Goal: Task Accomplishment & Management: Complete application form

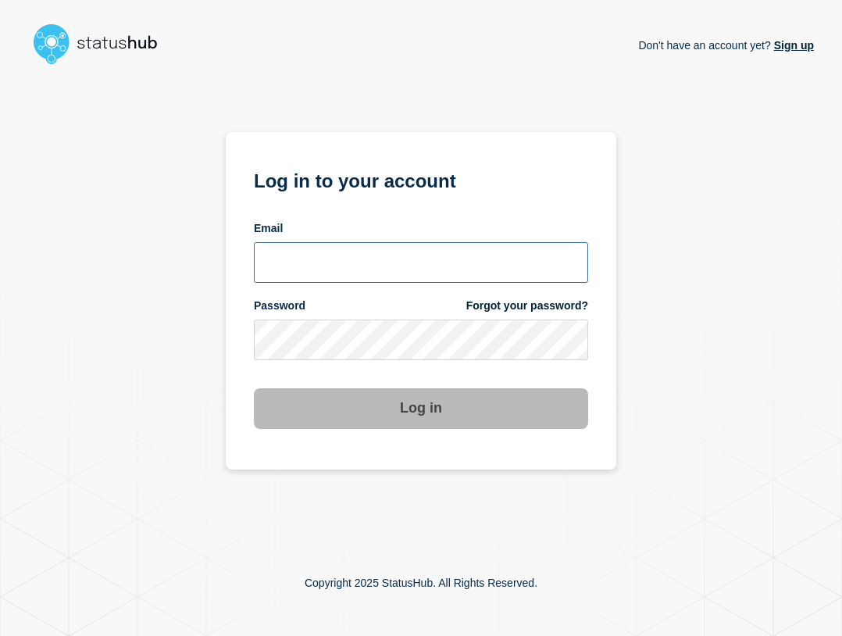
type input "[EMAIL_ADDRESS][PERSON_NAME][DOMAIN_NAME]"
click at [452, 272] on input "[EMAIL_ADDRESS][PERSON_NAME][DOMAIN_NAME]" at bounding box center [421, 262] width 334 height 41
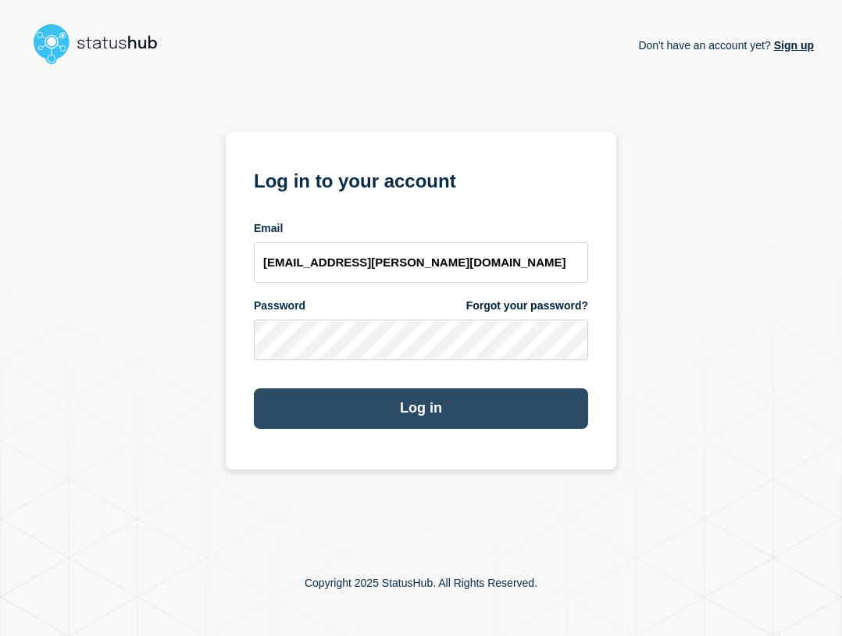
click at [405, 416] on button "Log in" at bounding box center [421, 408] width 334 height 41
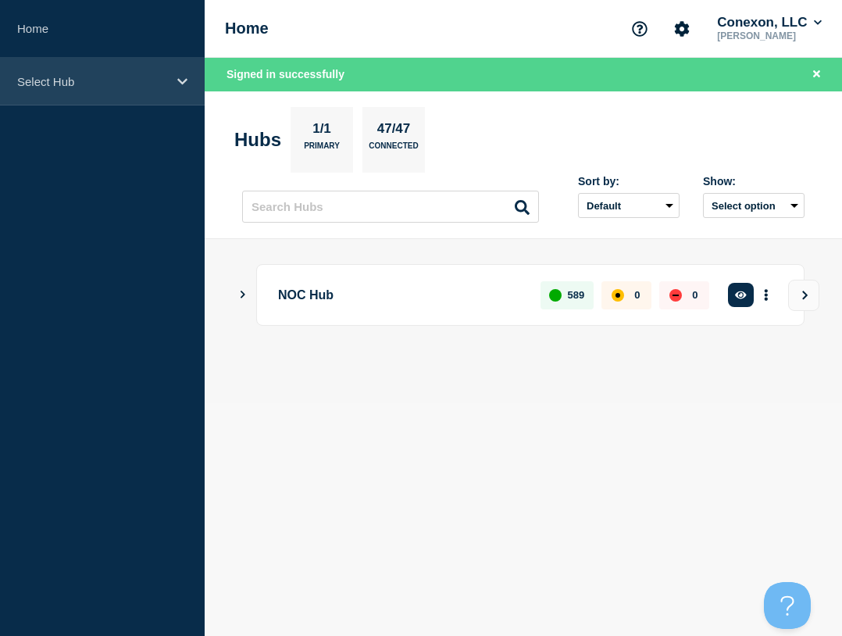
click at [80, 84] on p "Select Hub" at bounding box center [92, 81] width 150 height 13
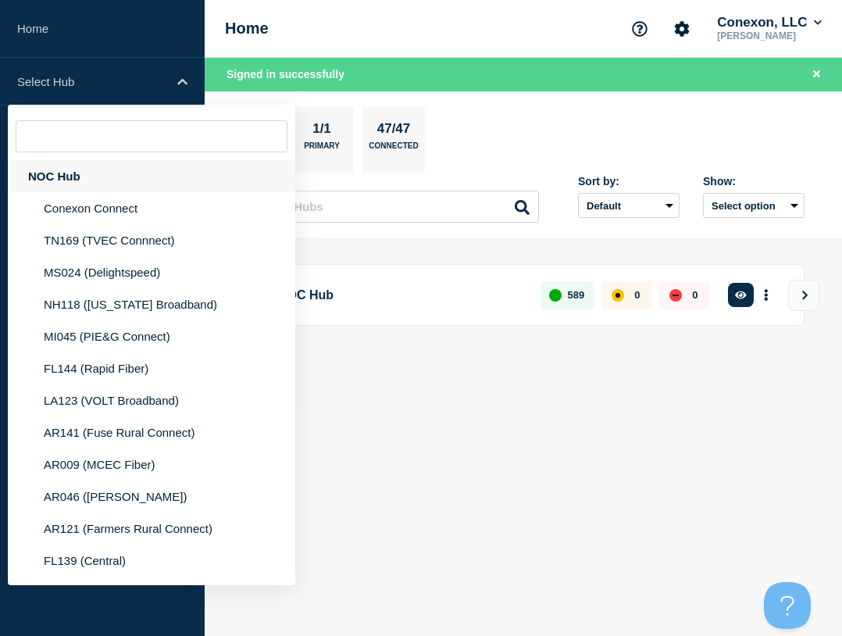
click at [86, 169] on div "NOC Hub" at bounding box center [151, 176] width 287 height 32
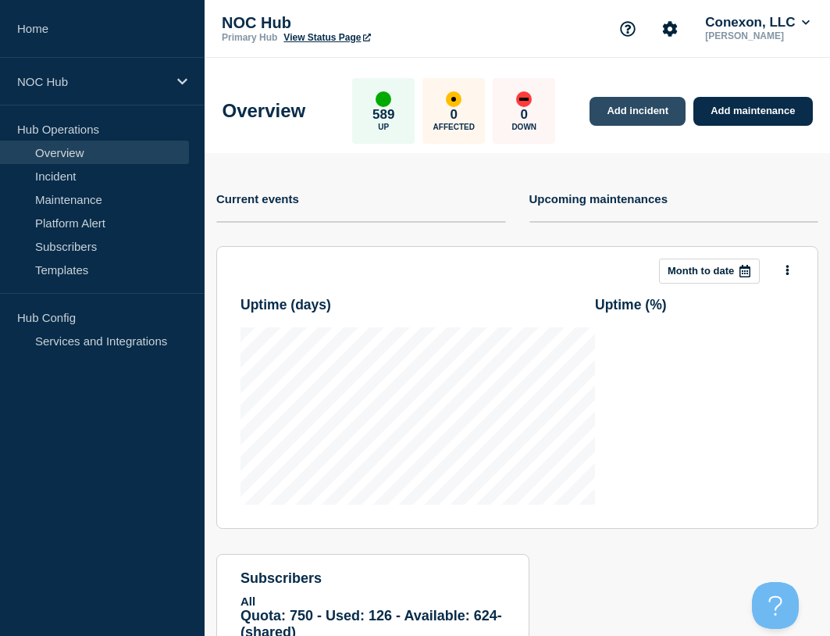
click at [641, 112] on link "Add incident" at bounding box center [638, 111] width 96 height 29
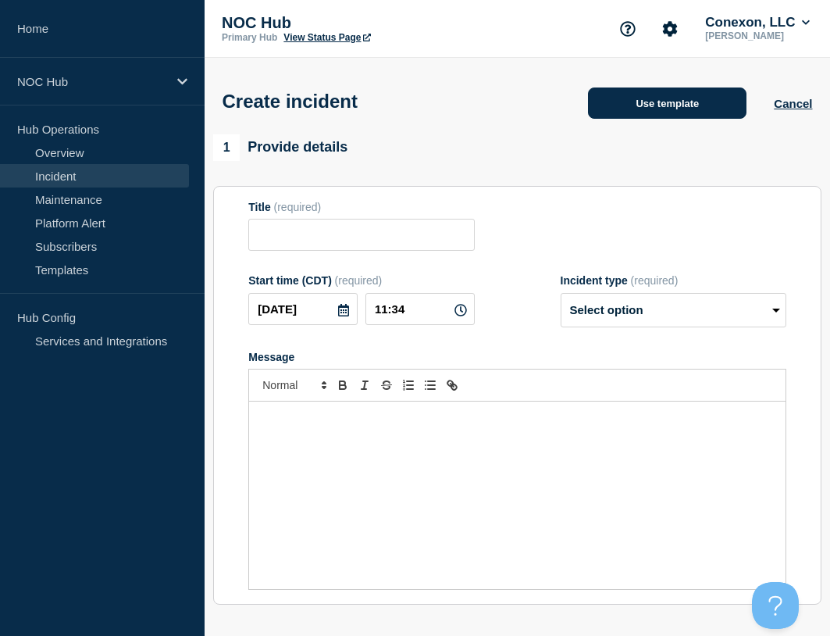
click at [645, 90] on button "Use template" at bounding box center [667, 102] width 159 height 31
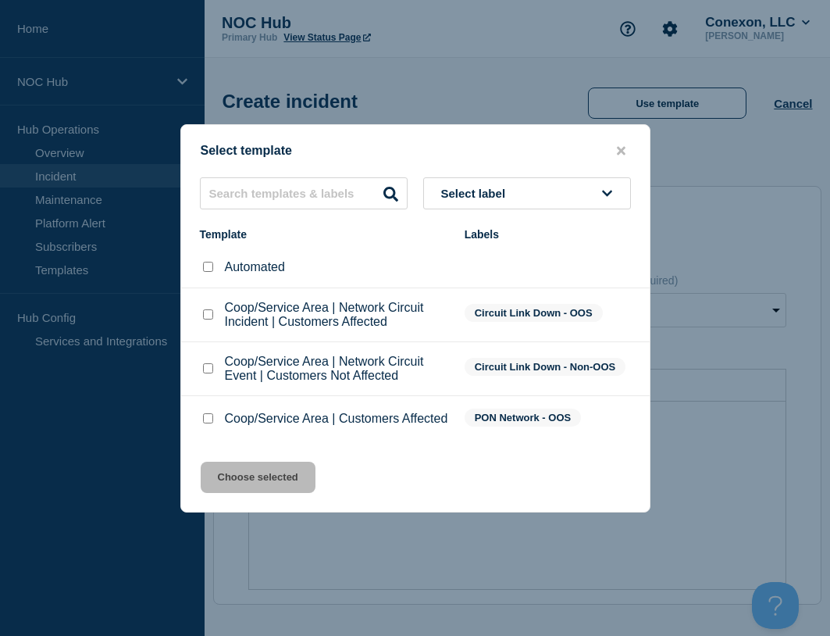
click at [210, 423] on input "Coop/Service Area | Customers Affected checkbox" at bounding box center [208, 418] width 10 height 10
checkbox input "true"
drag, startPoint x: 280, startPoint y: 487, endPoint x: 334, endPoint y: 492, distance: 54.1
click at [282, 490] on button "Choose selected" at bounding box center [258, 477] width 115 height 31
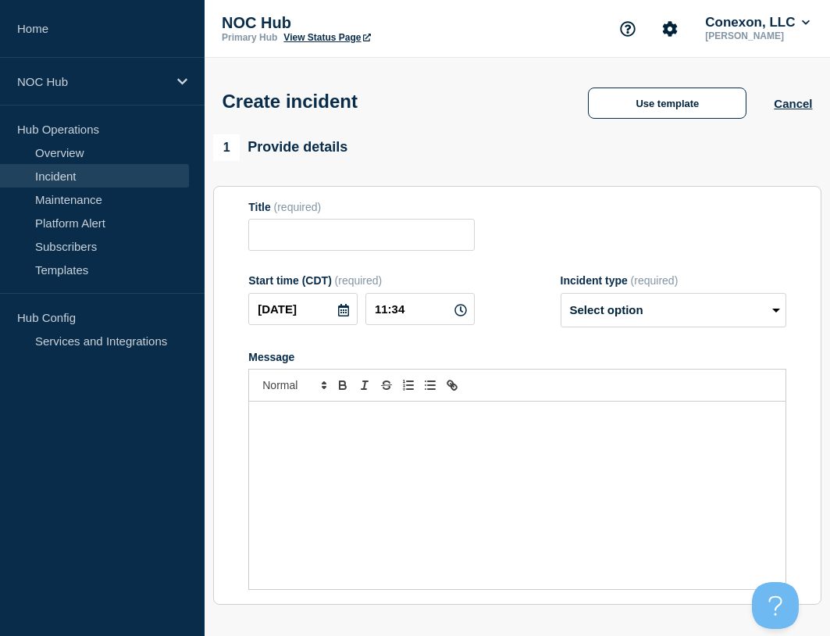
type input "Coop/Service Area | Customers Affected"
select select "investigating"
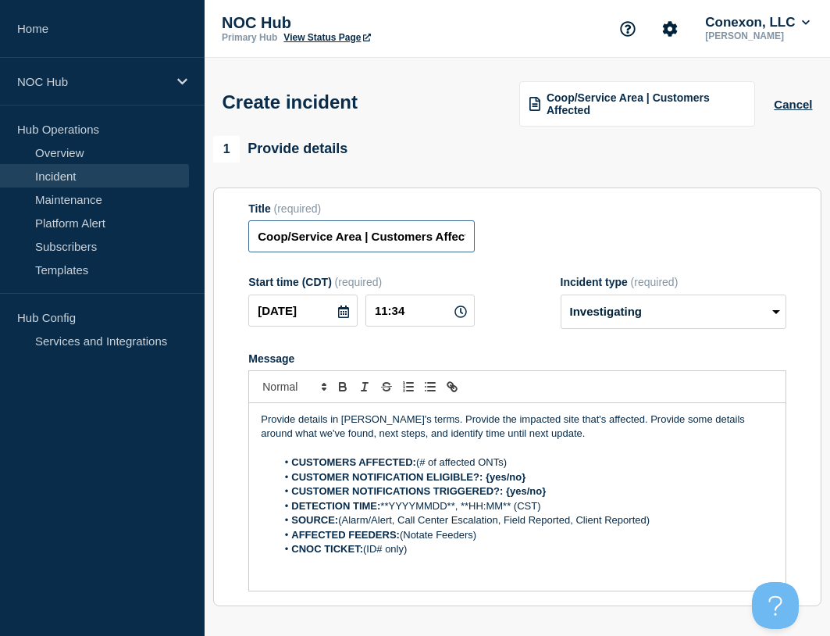
drag, startPoint x: 362, startPoint y: 237, endPoint x: 215, endPoint y: 248, distance: 147.3
click at [215, 248] on section "Title (required) Coop/Service Area | Customers Affected Start time (CDT) (requi…" at bounding box center [517, 396] width 608 height 419
type input "FL158 EscambiaRiver | Customers Affected"
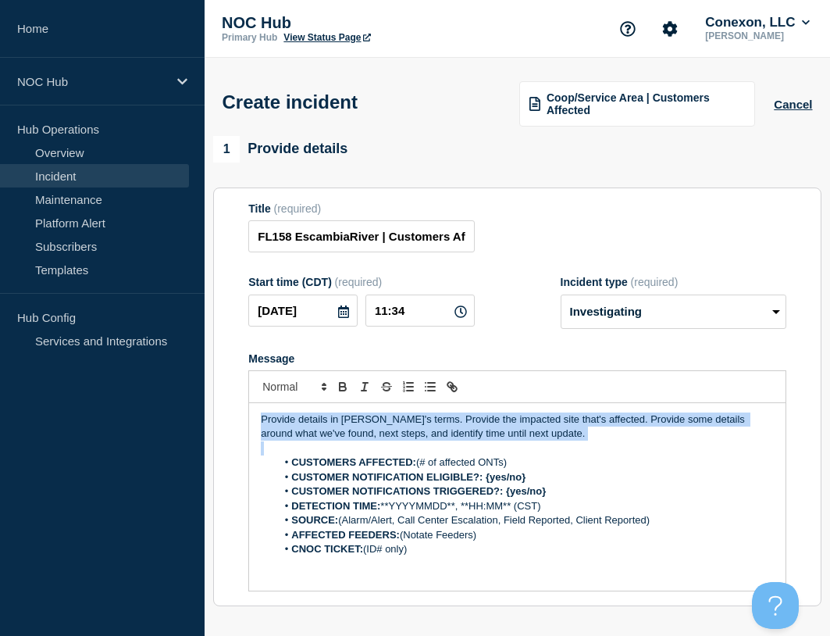
drag, startPoint x: 566, startPoint y: 444, endPoint x: 255, endPoint y: 404, distance: 313.4
click at [255, 404] on div "Provide details in [PERSON_NAME]'s terms. Provide the impacted site that's affe…" at bounding box center [517, 480] width 538 height 221
click at [538, 435] on p "Provide details in [PERSON_NAME]'s terms. Provide the impacted site that's affe…" at bounding box center [517, 426] width 513 height 29
drag, startPoint x: 535, startPoint y: 440, endPoint x: 173, endPoint y: 391, distance: 365.7
click at [173, 391] on div "Home NOC Hub Hub Operations Overview Incident Maintenance Platform Alert Subscr…" at bounding box center [415, 546] width 830 height 1092
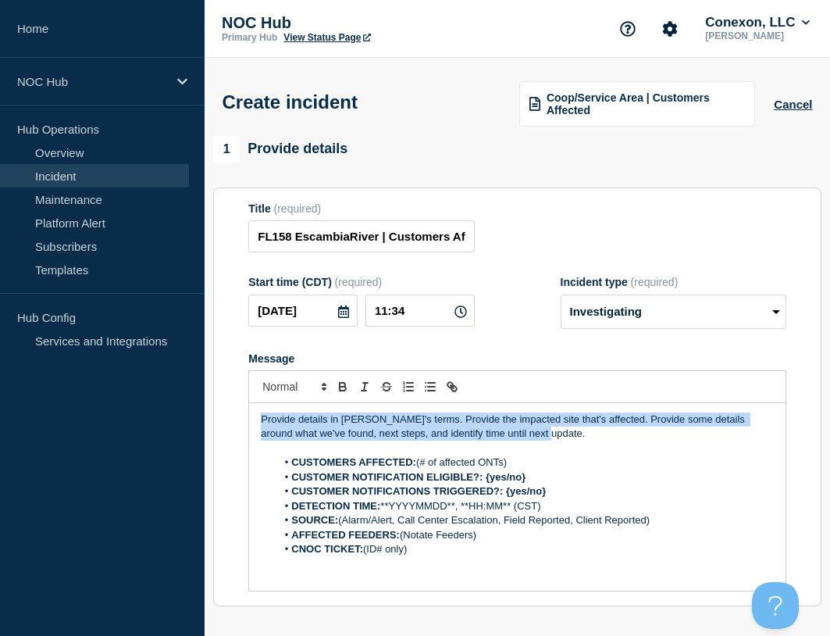
paste div "Message"
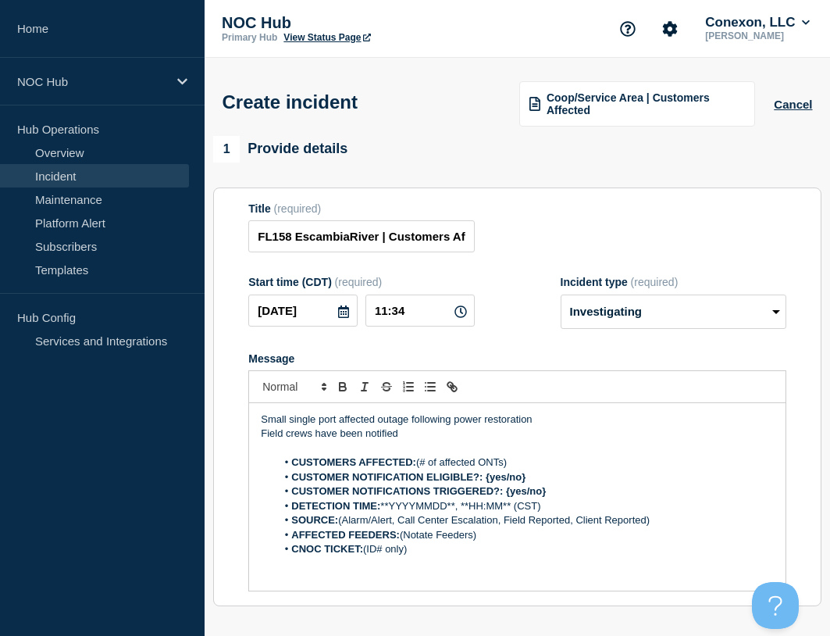
drag, startPoint x: 530, startPoint y: 460, endPoint x: 419, endPoint y: 465, distance: 111.8
click at [419, 465] on li "CUSTOMERS AFFECTED: (# of affected ONTs)" at bounding box center [525, 462] width 498 height 14
drag, startPoint x: 525, startPoint y: 476, endPoint x: 486, endPoint y: 476, distance: 39.1
click at [486, 476] on strong "CUSTOMER NOTIFICATION ELIGIBLE?: {yes/no}" at bounding box center [408, 477] width 234 height 12
drag, startPoint x: 552, startPoint y: 492, endPoint x: 507, endPoint y: 490, distance: 45.4
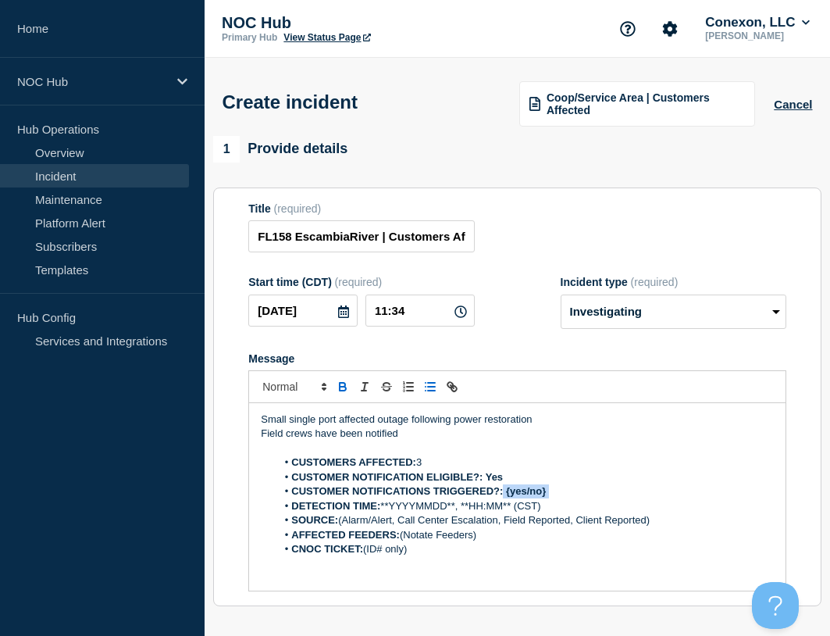
click at [504, 493] on li "CUSTOMER NOTIFICATIONS TRIGGERED?: {yes/no}" at bounding box center [525, 491] width 498 height 14
drag, startPoint x: 553, startPoint y: 504, endPoint x: 384, endPoint y: 507, distance: 168.7
click at [384, 507] on li "DETECTION TIME: **YYYYMMDD**, **HH:MM** (CST)" at bounding box center [525, 506] width 498 height 14
drag, startPoint x: 344, startPoint y: 524, endPoint x: 665, endPoint y: 523, distance: 321.0
click at [665, 523] on li "SOURCE: (Alarm/Alert, Call Center Escalation, Field Reported, Client Reported)" at bounding box center [525, 520] width 498 height 14
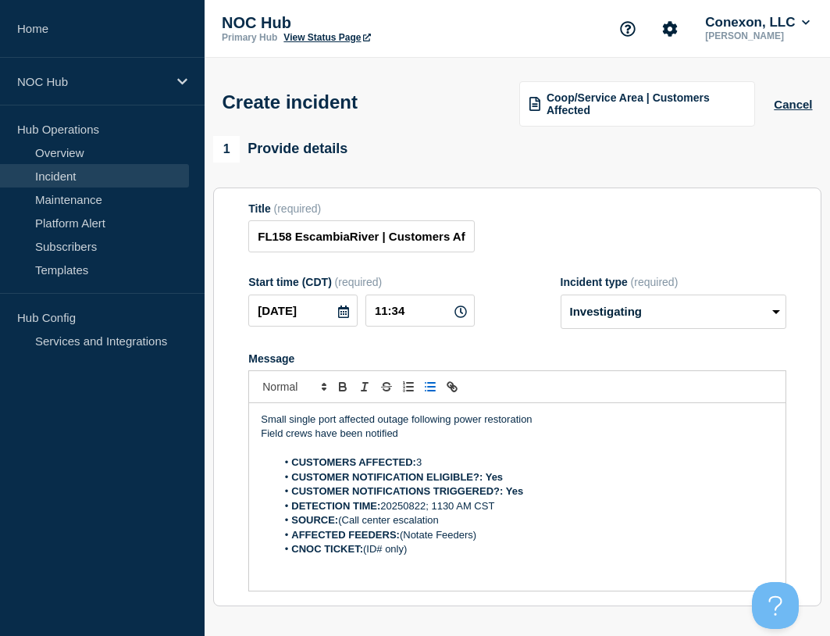
click at [344, 524] on li "SOURCE: (Call center escalation" at bounding box center [525, 520] width 498 height 14
drag, startPoint x: 495, startPoint y: 539, endPoint x: 403, endPoint y: 533, distance: 92.3
click at [403, 533] on li "AFFECTED FEEDERS: (Notate Feeders)" at bounding box center [525, 535] width 498 height 14
drag, startPoint x: 430, startPoint y: 553, endPoint x: 366, endPoint y: 555, distance: 64.9
click at [366, 555] on li "CNOC TICKET: (ID# only)" at bounding box center [525, 549] width 498 height 14
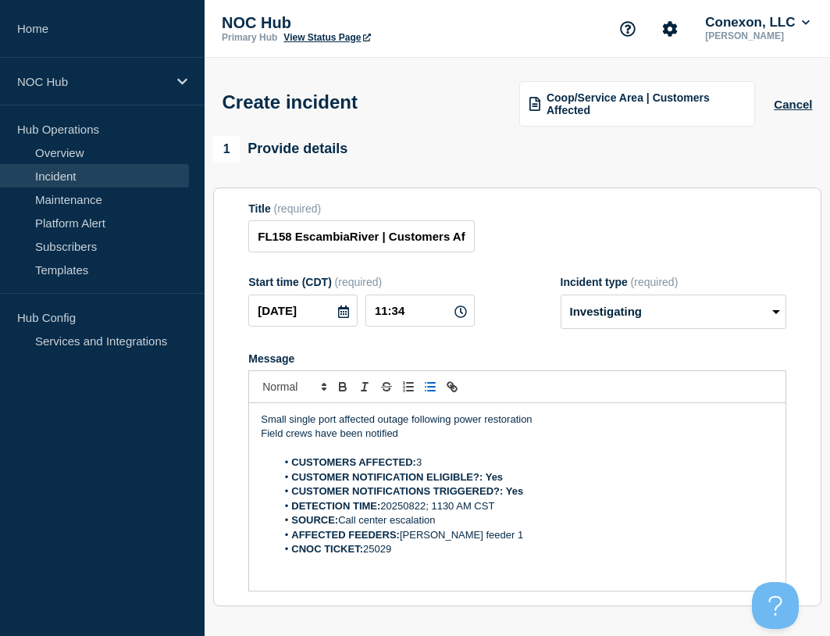
click at [554, 252] on div "Title (required) FL158 EscambiaRiver | Customers Affected" at bounding box center [517, 227] width 538 height 51
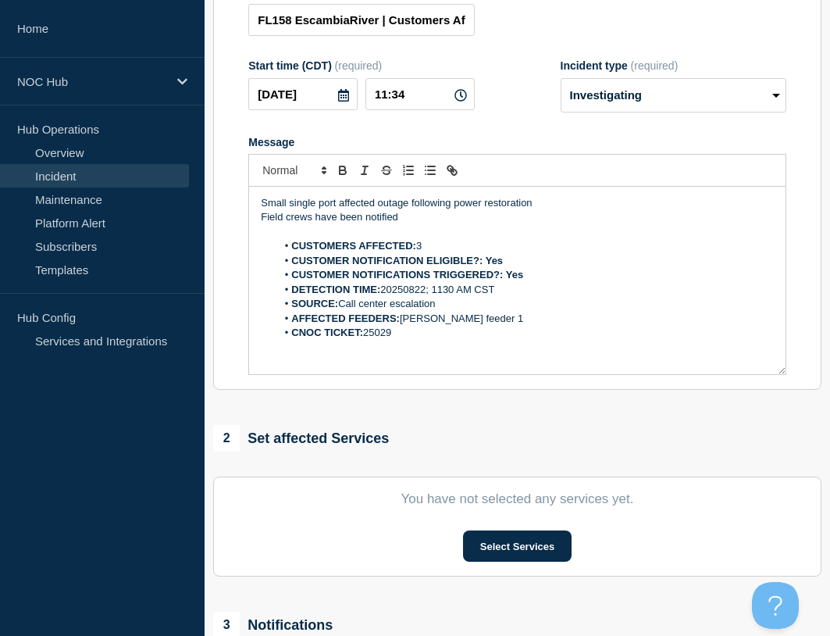
scroll to position [312, 0]
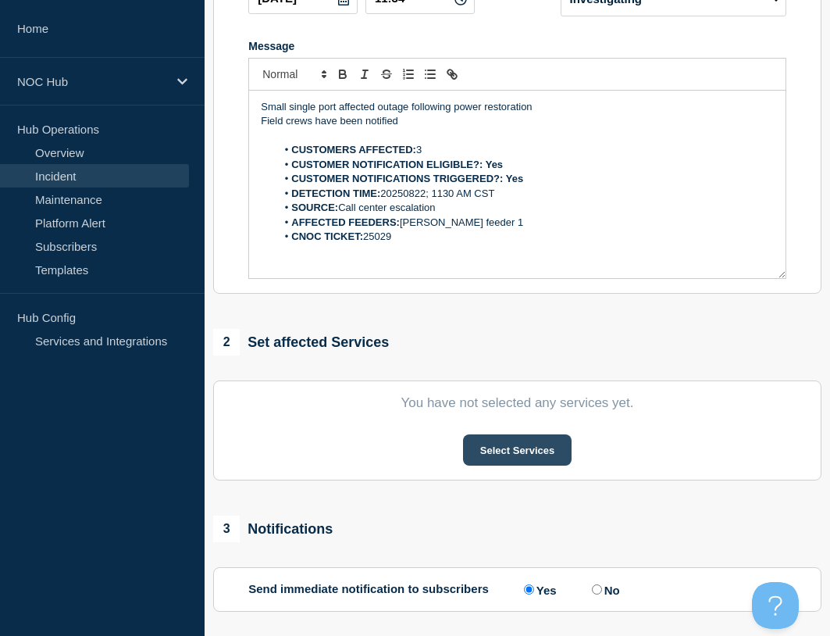
click at [529, 459] on button "Select Services" at bounding box center [517, 449] width 109 height 31
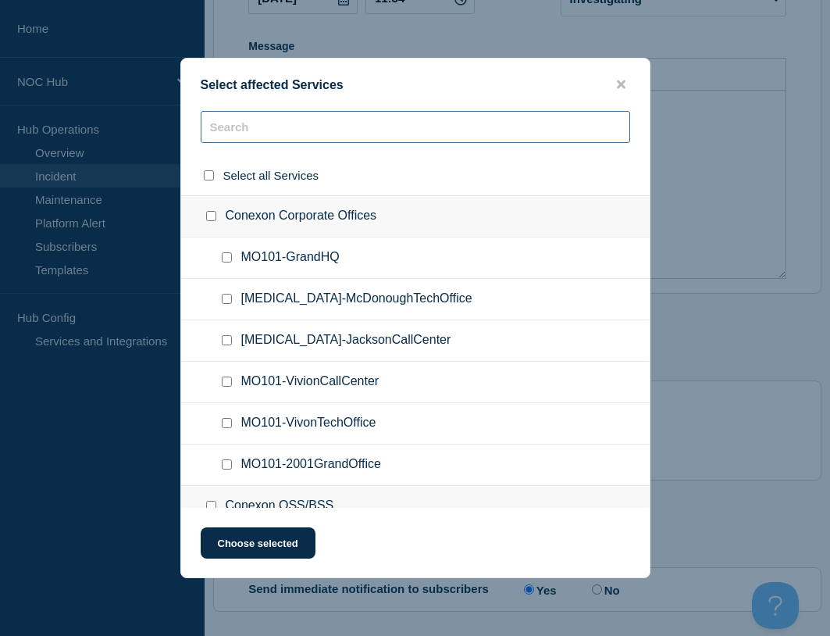
click at [280, 133] on input "text" at bounding box center [416, 127] width 430 height 32
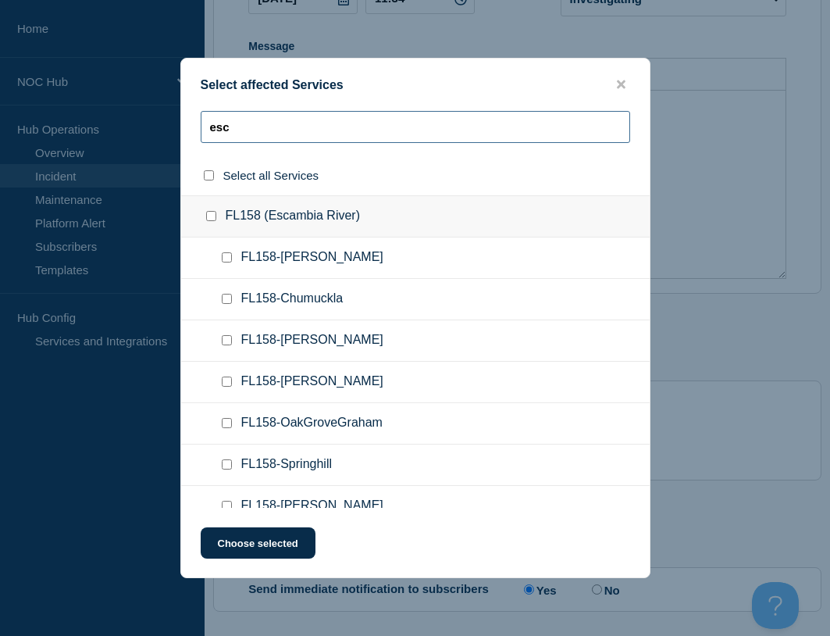
type input "esc"
click at [225, 383] on input "FL158-Munson checkbox" at bounding box center [227, 381] width 10 height 10
checkbox input "true"
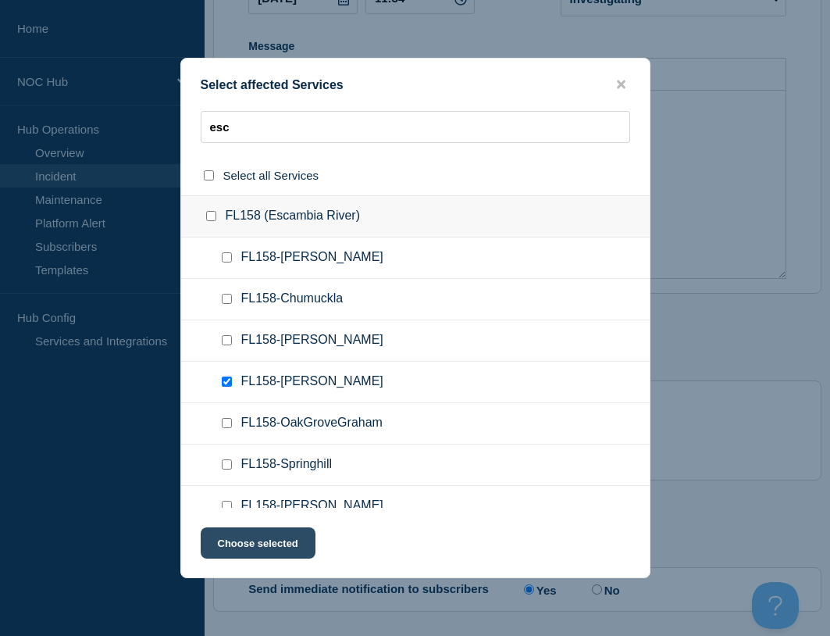
click at [250, 547] on button "Choose selected" at bounding box center [258, 542] width 115 height 31
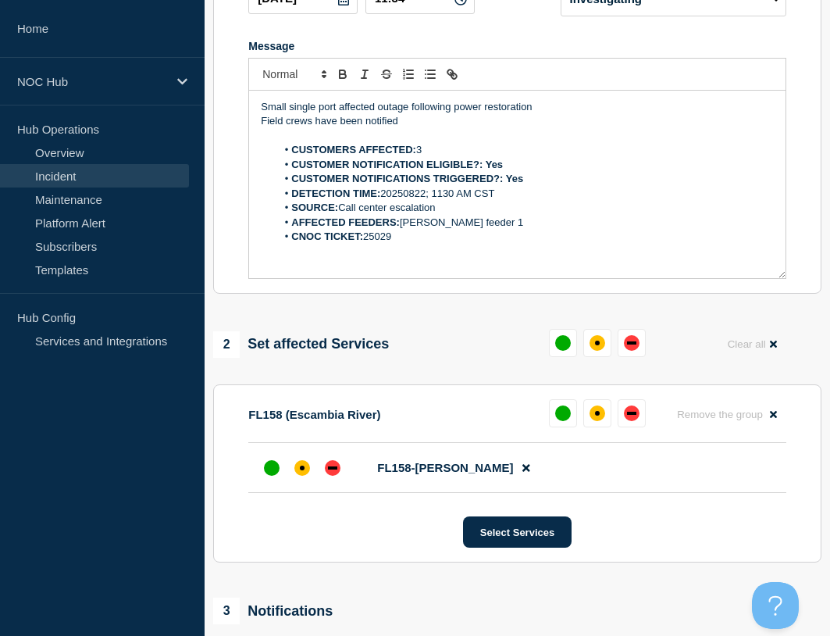
drag, startPoint x: 337, startPoint y: 473, endPoint x: 355, endPoint y: 477, distance: 18.4
click at [337, 473] on div "down" at bounding box center [333, 468] width 16 height 16
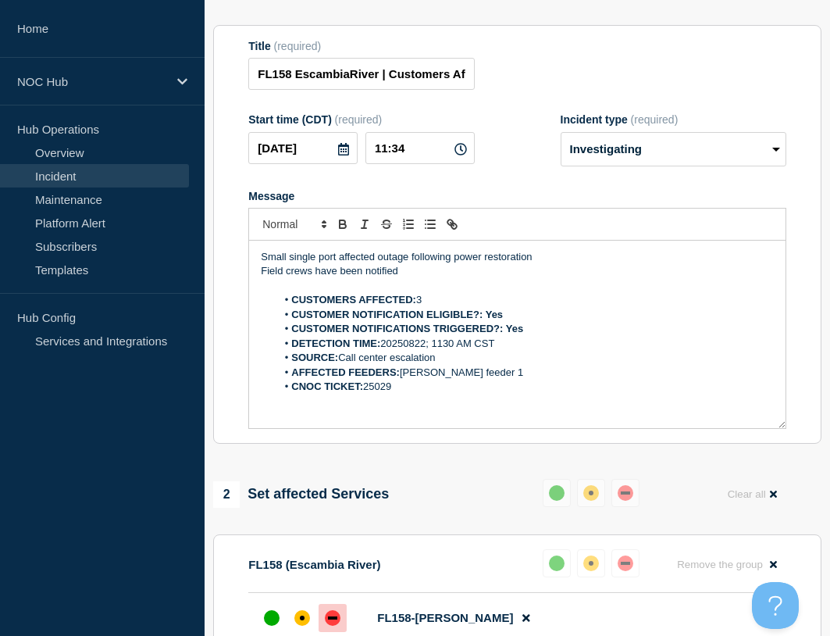
scroll to position [0, 0]
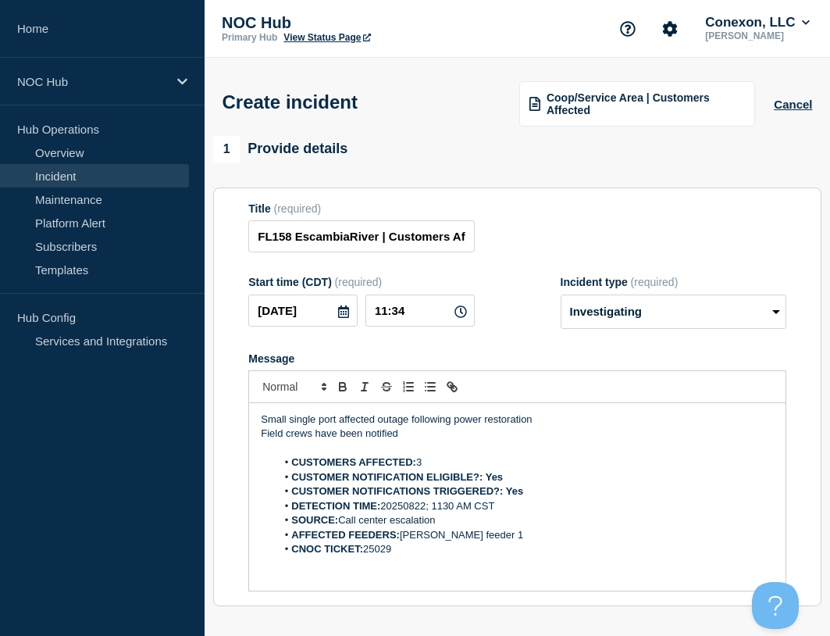
drag, startPoint x: 408, startPoint y: 551, endPoint x: 241, endPoint y: 400, distance: 225.6
click at [241, 400] on section "Title (required) FL158 EscambiaRiver | Customers Affected Start time (CDT) (req…" at bounding box center [517, 396] width 608 height 419
copy div "Small single port affected outage following power restoration Field crews have …"
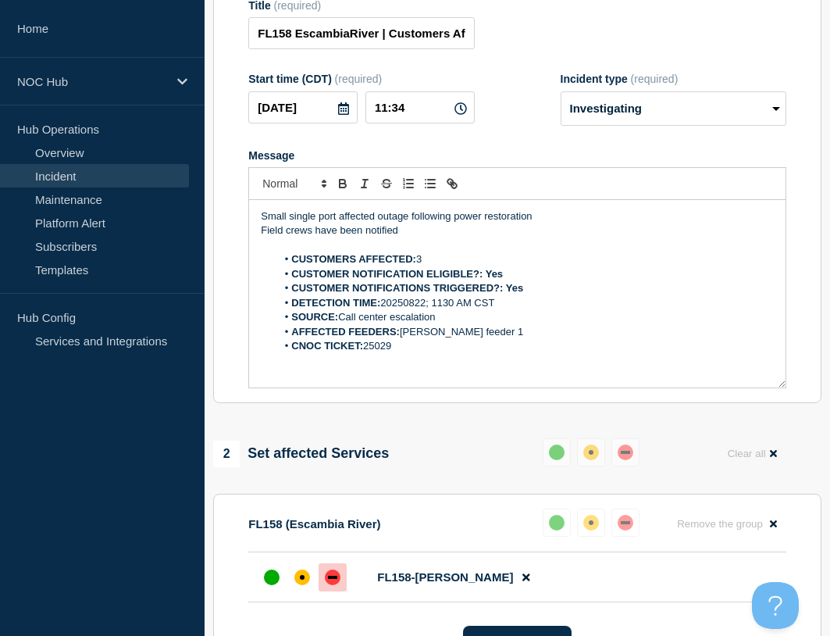
scroll to position [540, 0]
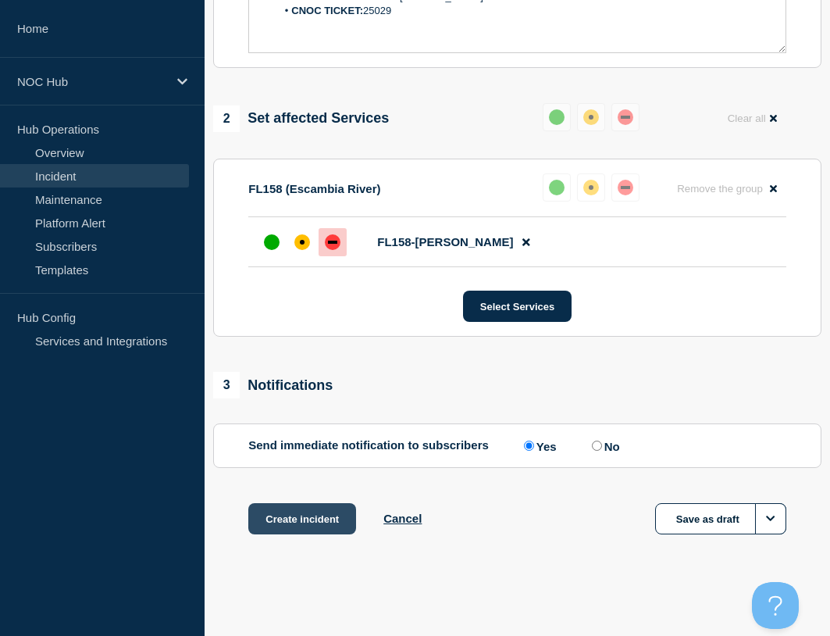
drag, startPoint x: 309, startPoint y: 513, endPoint x: 470, endPoint y: 504, distance: 161.2
click at [309, 512] on button "Create incident" at bounding box center [302, 518] width 108 height 31
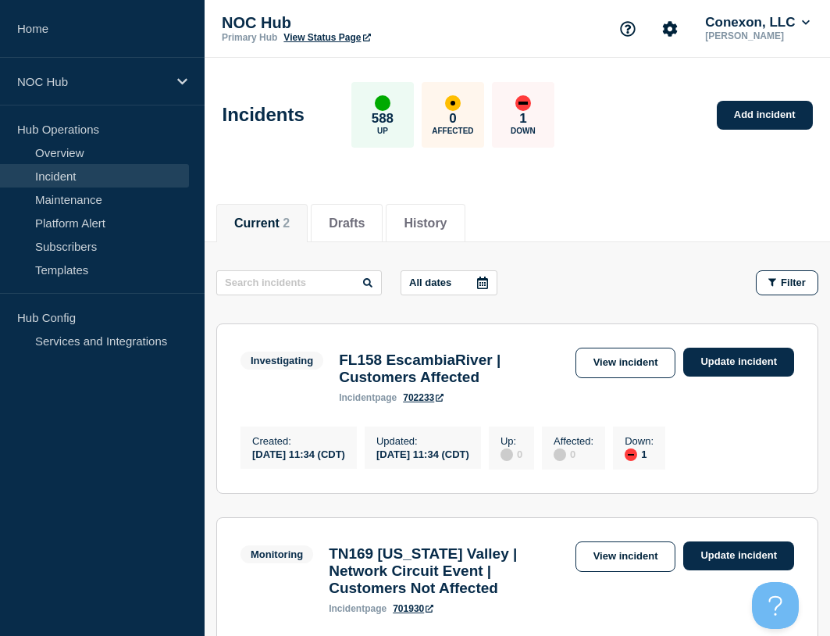
click at [651, 367] on link "View incident" at bounding box center [626, 363] width 101 height 30
